Goal: Information Seeking & Learning: Learn about a topic

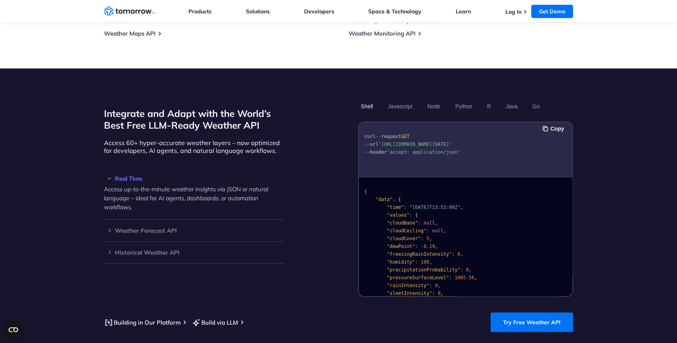
scroll to position [604, 0]
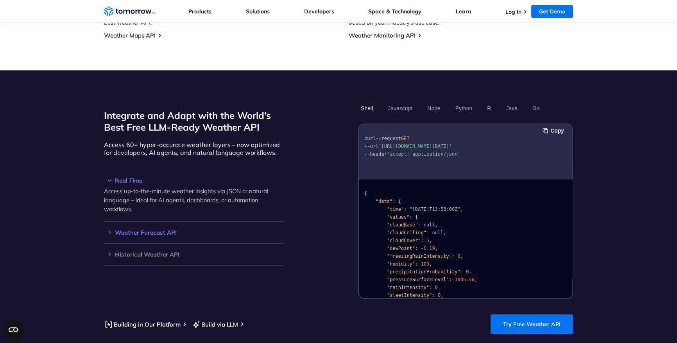
click at [161, 229] on h3 "Weather Forecast API" at bounding box center [194, 232] width 180 height 6
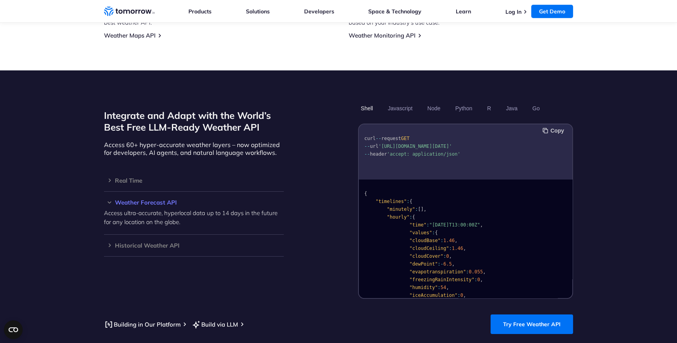
click at [552, 126] on button "Copy" at bounding box center [554, 130] width 24 height 9
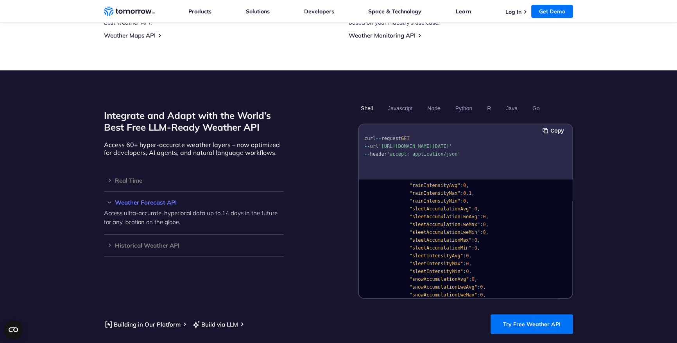
scroll to position [675, 0]
click at [151, 319] on link "Building in Our Platform" at bounding box center [142, 324] width 77 height 10
click at [159, 242] on h3 "Historical Weather API" at bounding box center [194, 245] width 180 height 6
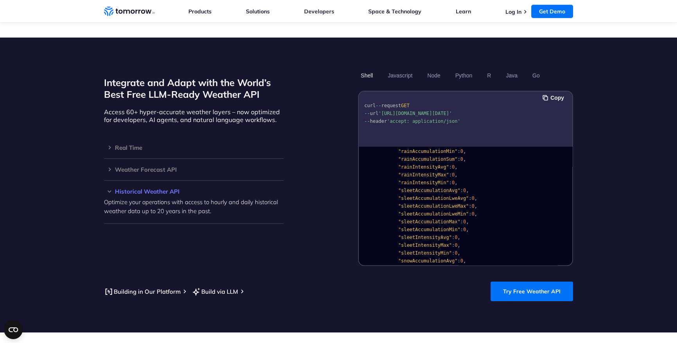
scroll to position [640, 0]
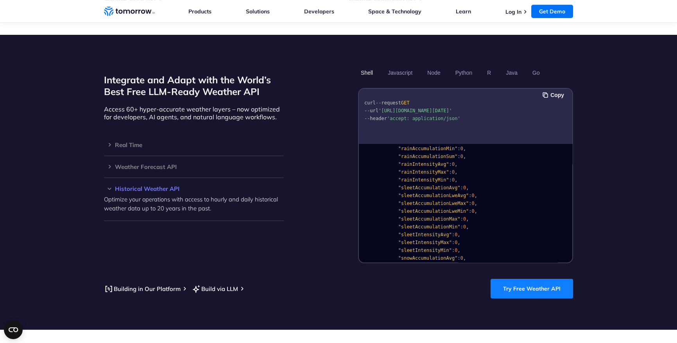
click at [528, 287] on link "Try Free Weather API" at bounding box center [532, 289] width 82 height 20
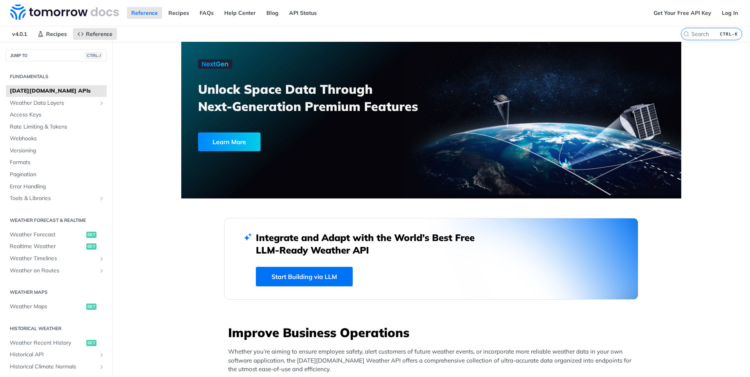
click at [299, 277] on link "Start Building via LLM" at bounding box center [304, 277] width 97 height 20
